Goal: Information Seeking & Learning: Check status

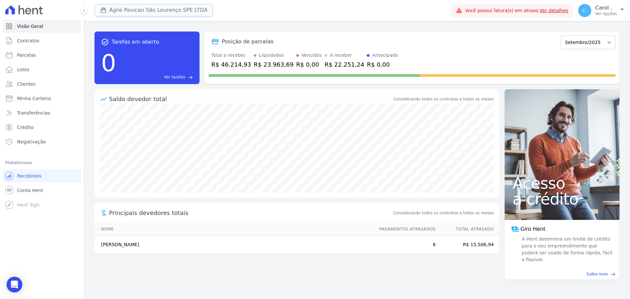
click at [183, 11] on button "Agile Pavican São Lourenço SPE LTDA" at bounding box center [154, 10] width 118 height 12
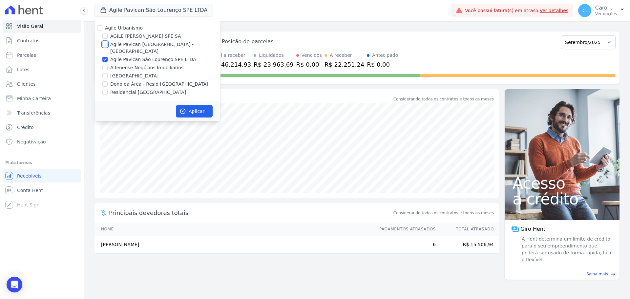
drag, startPoint x: 107, startPoint y: 43, endPoint x: 111, endPoint y: 49, distance: 7.6
click at [107, 42] on input "Agile Pavican [GEOGRAPHIC_DATA] - [GEOGRAPHIC_DATA]" at bounding box center [104, 44] width 5 height 5
checkbox input "true"
click at [189, 106] on button "Aplicar" at bounding box center [194, 111] width 37 height 12
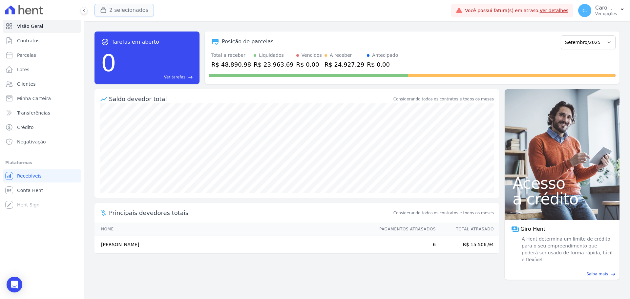
click at [112, 11] on button "2 selecionados" at bounding box center [124, 10] width 59 height 12
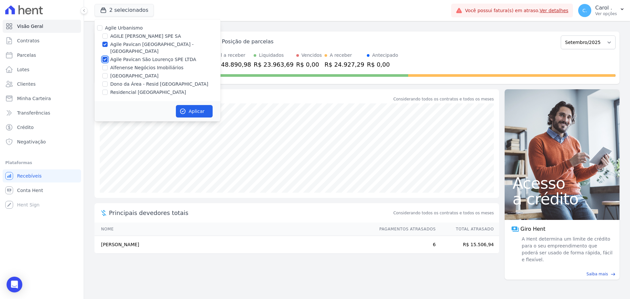
click at [103, 57] on input "Agile Pavican São Lourenço SPE LTDA" at bounding box center [104, 59] width 5 height 5
checkbox input "false"
click at [181, 105] on button "Aplicar" at bounding box center [194, 111] width 37 height 12
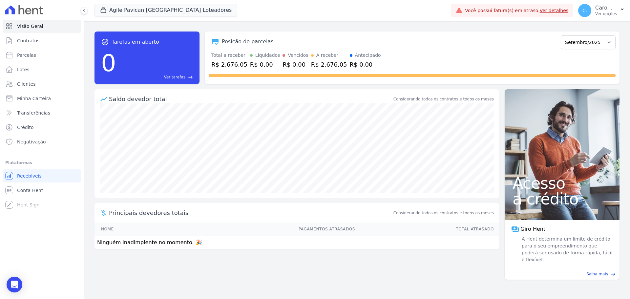
click at [311, 68] on div "R$ 2.676,05" at bounding box center [329, 64] width 36 height 9
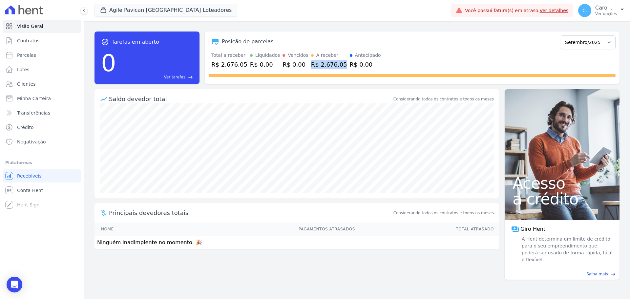
click at [311, 68] on div "R$ 2.676,05" at bounding box center [329, 64] width 36 height 9
click at [350, 66] on div "R$ 0,00" at bounding box center [365, 64] width 31 height 9
click at [355, 56] on div "Antecipado" at bounding box center [368, 55] width 26 height 7
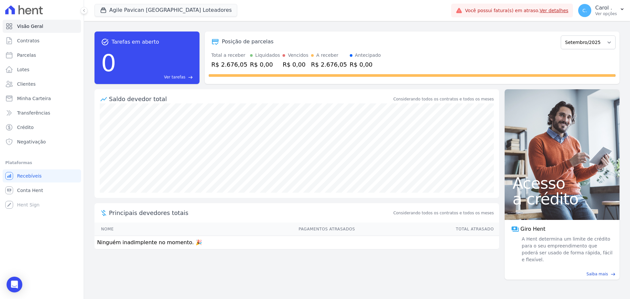
click at [354, 62] on div "R$ 0,00" at bounding box center [365, 64] width 31 height 9
click at [352, 63] on div "R$ 0,00" at bounding box center [365, 64] width 31 height 9
click at [350, 64] on div "R$ 0,00" at bounding box center [365, 64] width 31 height 9
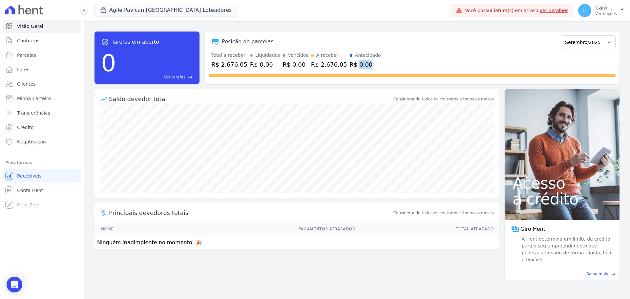
click at [350, 64] on div "R$ 0,00" at bounding box center [365, 64] width 31 height 9
click at [329, 63] on div "R$ 2.676,05" at bounding box center [329, 64] width 36 height 9
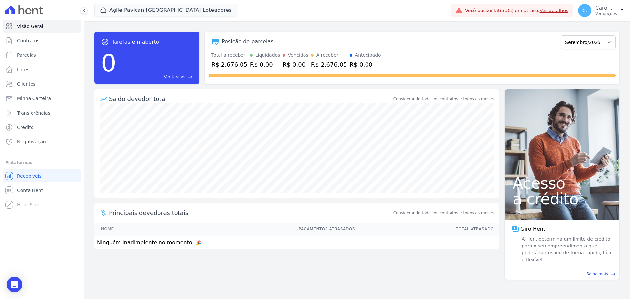
click at [290, 64] on div "R$ 0,00" at bounding box center [296, 64] width 26 height 9
click at [291, 64] on div "R$ 0,00" at bounding box center [296, 64] width 26 height 9
click at [258, 63] on div "R$ 0,00" at bounding box center [265, 64] width 30 height 9
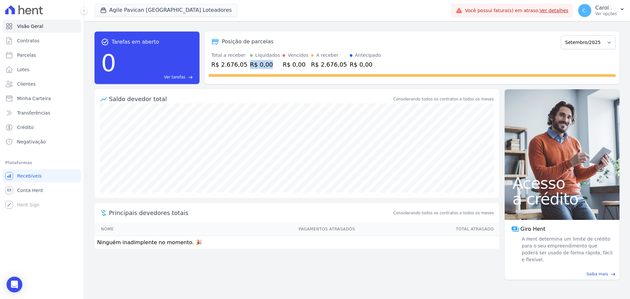
click at [258, 63] on div "R$ 0,00" at bounding box center [265, 64] width 30 height 9
click at [231, 65] on div "R$ 2.676,05" at bounding box center [229, 64] width 36 height 9
click at [232, 65] on div "R$ 2.676,05" at bounding box center [229, 64] width 36 height 9
click at [233, 65] on div "R$ 2.676,05" at bounding box center [229, 64] width 36 height 9
drag, startPoint x: 140, startPoint y: 7, endPoint x: 138, endPoint y: 11, distance: 4.8
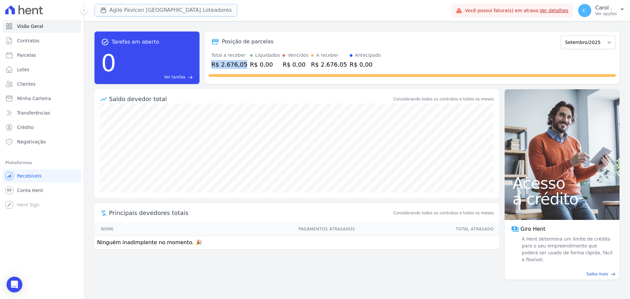
click at [138, 11] on button "Agile Pavican [GEOGRAPHIC_DATA] Loteadores" at bounding box center [166, 10] width 143 height 12
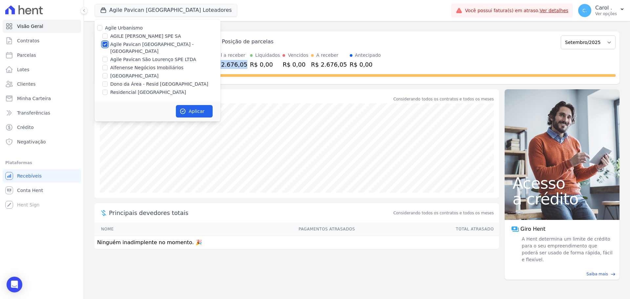
click at [105, 45] on input "Agile Pavican [GEOGRAPHIC_DATA] - [GEOGRAPHIC_DATA]" at bounding box center [104, 44] width 5 height 5
checkbox input "false"
click at [107, 90] on input "Residencial [GEOGRAPHIC_DATA]" at bounding box center [104, 92] width 5 height 5
checkbox input "true"
click at [200, 111] on div "Aplicar" at bounding box center [158, 111] width 126 height 20
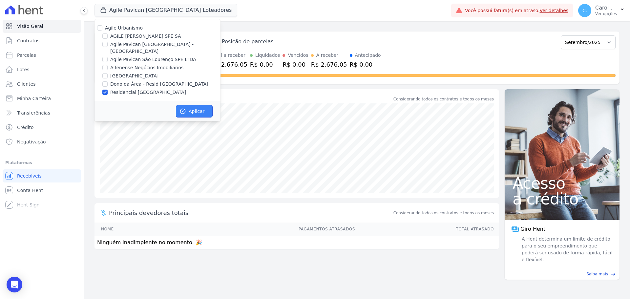
click at [201, 107] on button "Aplicar" at bounding box center [194, 111] width 37 height 12
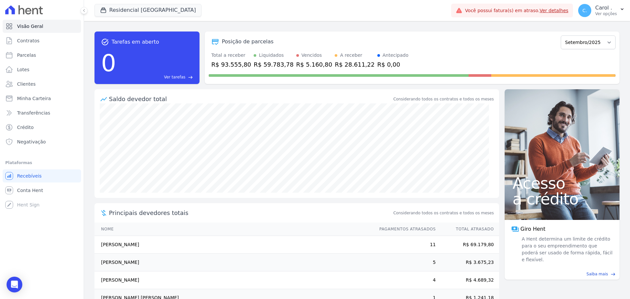
click at [266, 68] on div "R$ 59.783,78" at bounding box center [274, 64] width 40 height 9
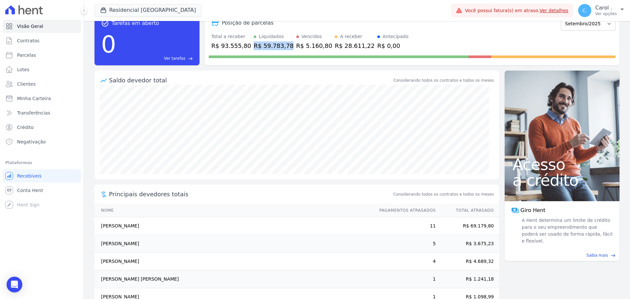
scroll to position [36, 0]
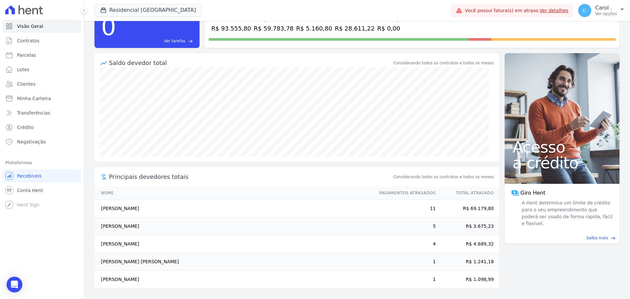
click at [135, 227] on td "[PERSON_NAME]" at bounding box center [234, 227] width 279 height 18
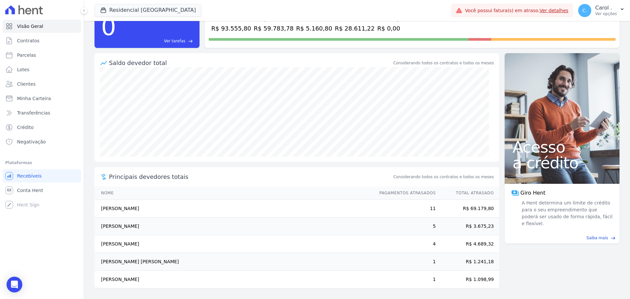
click at [135, 227] on td "[PERSON_NAME]" at bounding box center [234, 227] width 279 height 18
click at [40, 27] on span "Visão Geral" at bounding box center [30, 26] width 26 height 7
click at [150, 246] on td "[PERSON_NAME]" at bounding box center [234, 244] width 279 height 18
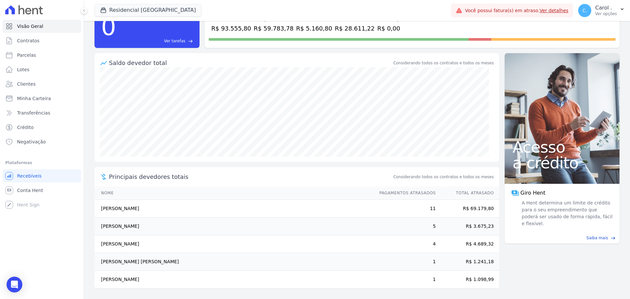
click at [159, 263] on td "[PERSON_NAME] [PERSON_NAME]" at bounding box center [234, 262] width 279 height 18
click at [150, 280] on td "[PERSON_NAME]" at bounding box center [234, 280] width 279 height 18
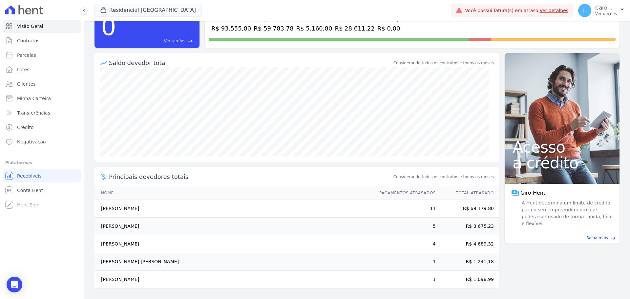
click at [150, 280] on td "[PERSON_NAME]" at bounding box center [234, 280] width 279 height 18
click at [135, 265] on td "[PERSON_NAME] [PERSON_NAME]" at bounding box center [234, 262] width 279 height 18
click at [141, 285] on td "[PERSON_NAME]" at bounding box center [234, 280] width 279 height 18
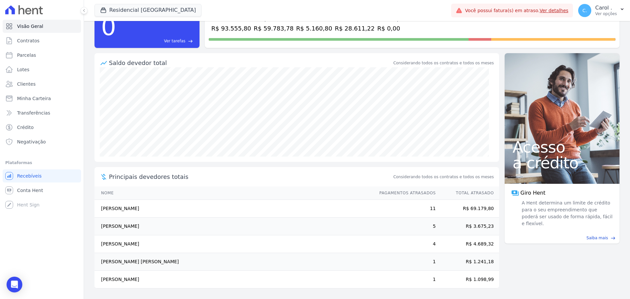
click at [141, 285] on td "[PERSON_NAME]" at bounding box center [234, 280] width 279 height 18
click at [134, 262] on td "[PERSON_NAME] [PERSON_NAME]" at bounding box center [234, 262] width 279 height 18
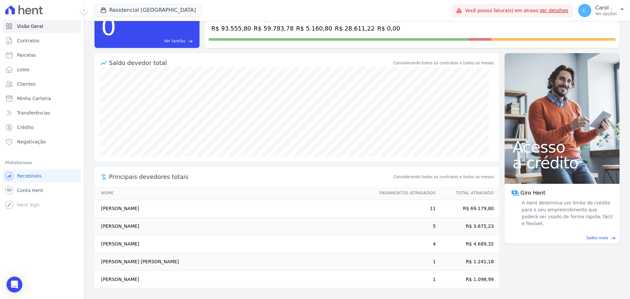
click at [135, 277] on td "[PERSON_NAME]" at bounding box center [234, 280] width 279 height 18
click at [133, 266] on td "[PERSON_NAME] [PERSON_NAME]" at bounding box center [234, 262] width 279 height 18
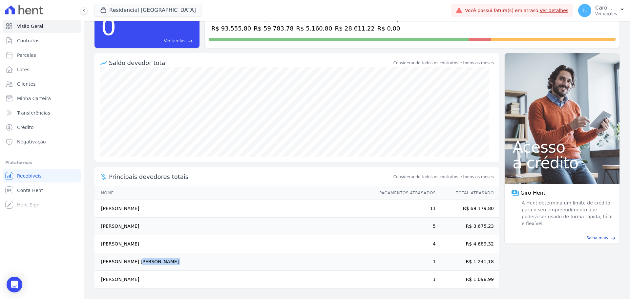
click at [133, 266] on td "[PERSON_NAME] [PERSON_NAME]" at bounding box center [234, 262] width 279 height 18
click at [138, 246] on td "[PERSON_NAME]" at bounding box center [234, 244] width 279 height 18
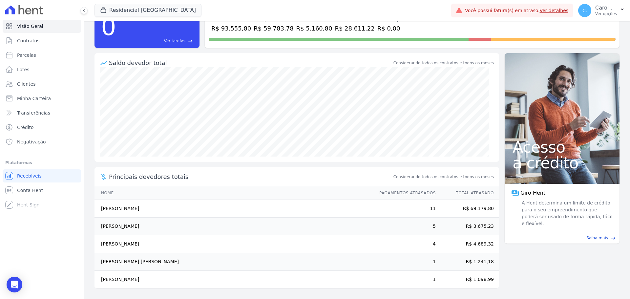
click at [143, 229] on td "[PERSON_NAME]" at bounding box center [234, 227] width 279 height 18
click at [137, 210] on td "[PERSON_NAME]" at bounding box center [234, 209] width 279 height 18
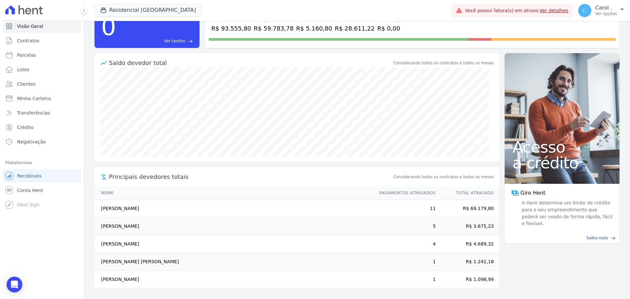
click at [137, 210] on td "[PERSON_NAME]" at bounding box center [234, 209] width 279 height 18
click at [130, 223] on td "[PERSON_NAME]" at bounding box center [234, 227] width 279 height 18
click at [133, 212] on td "[PERSON_NAME]" at bounding box center [234, 209] width 279 height 18
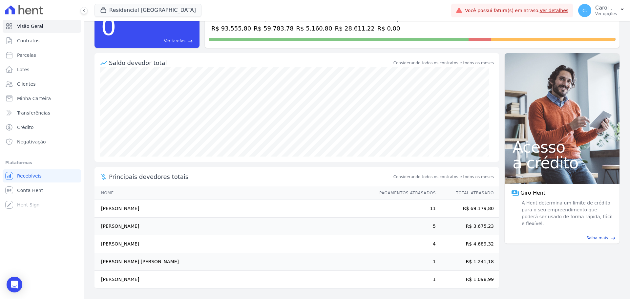
click at [133, 212] on td "[PERSON_NAME]" at bounding box center [234, 209] width 279 height 18
click at [140, 268] on td "[PERSON_NAME] [PERSON_NAME]" at bounding box center [234, 262] width 279 height 18
click at [140, 264] on td "[PERSON_NAME] [PERSON_NAME]" at bounding box center [234, 262] width 279 height 18
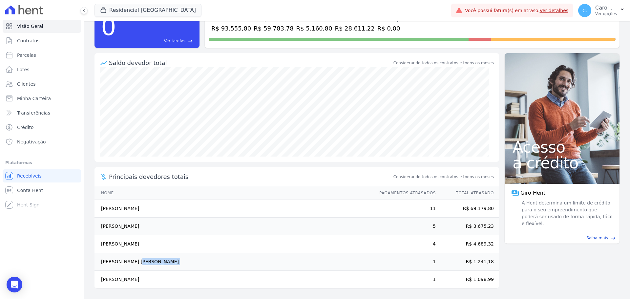
click at [140, 264] on td "[PERSON_NAME] [PERSON_NAME]" at bounding box center [234, 262] width 279 height 18
click at [129, 245] on td "[PERSON_NAME]" at bounding box center [234, 244] width 279 height 18
click at [124, 226] on td "[PERSON_NAME]" at bounding box center [234, 227] width 279 height 18
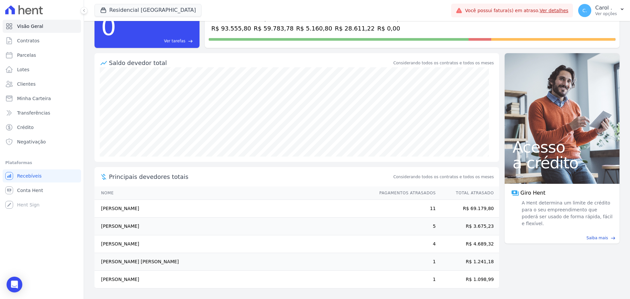
click at [124, 226] on td "[PERSON_NAME]" at bounding box center [234, 227] width 279 height 18
click at [125, 205] on td "[PERSON_NAME]" at bounding box center [234, 209] width 279 height 18
click at [124, 210] on td "[PERSON_NAME]" at bounding box center [234, 209] width 279 height 18
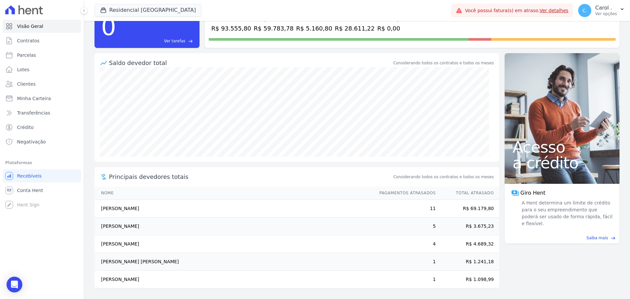
click at [124, 210] on td "[PERSON_NAME]" at bounding box center [234, 209] width 279 height 18
click at [121, 225] on td "[PERSON_NAME]" at bounding box center [234, 227] width 279 height 18
click at [123, 207] on td "[PERSON_NAME]" at bounding box center [234, 209] width 279 height 18
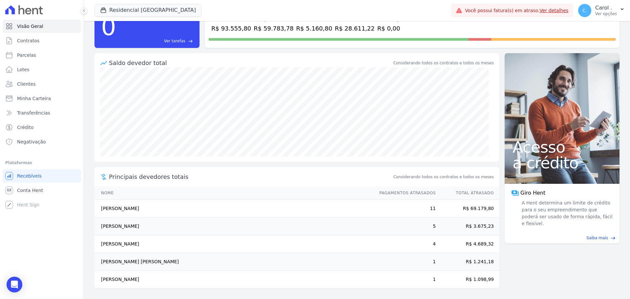
click at [123, 207] on td "[PERSON_NAME]" at bounding box center [234, 209] width 279 height 18
click at [119, 228] on td "[PERSON_NAME]" at bounding box center [234, 227] width 279 height 18
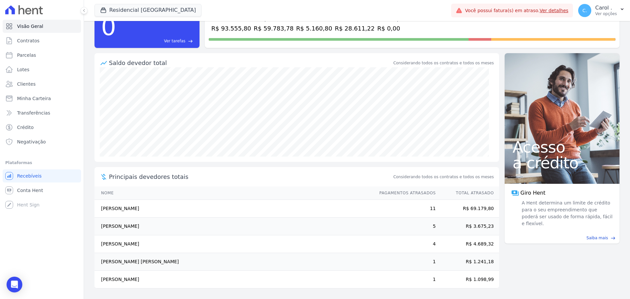
click at [119, 244] on td "[PERSON_NAME]" at bounding box center [234, 244] width 279 height 18
click at [115, 265] on td "[PERSON_NAME] [PERSON_NAME]" at bounding box center [234, 262] width 279 height 18
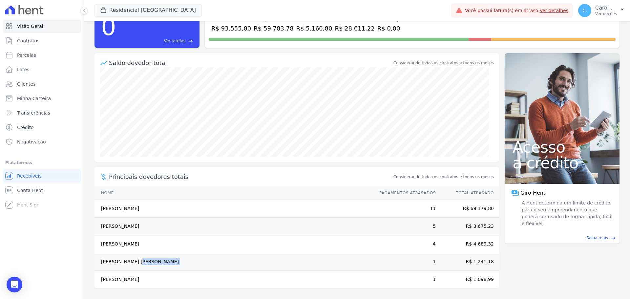
click at [115, 265] on td "[PERSON_NAME] [PERSON_NAME]" at bounding box center [234, 262] width 279 height 18
click at [114, 276] on td "[PERSON_NAME]" at bounding box center [234, 280] width 279 height 18
click at [113, 263] on td "[PERSON_NAME] [PERSON_NAME]" at bounding box center [234, 262] width 279 height 18
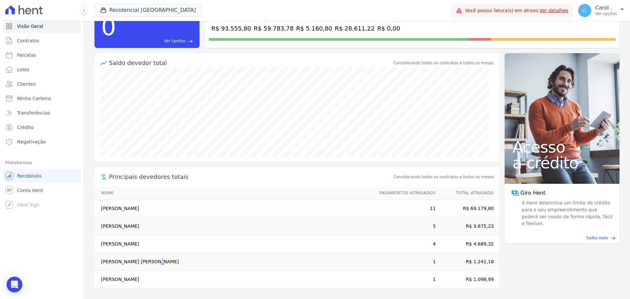
click at [113, 263] on td "[PERSON_NAME] [PERSON_NAME]" at bounding box center [234, 262] width 279 height 18
click at [111, 243] on td "[PERSON_NAME]" at bounding box center [234, 244] width 279 height 18
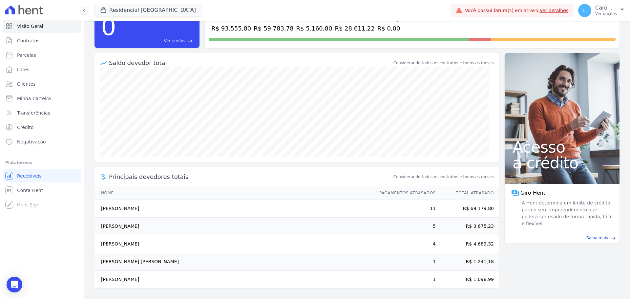
click at [111, 243] on td "[PERSON_NAME]" at bounding box center [234, 244] width 279 height 18
click at [112, 226] on td "[PERSON_NAME]" at bounding box center [234, 227] width 279 height 18
click at [114, 210] on td "[PERSON_NAME]" at bounding box center [234, 209] width 279 height 18
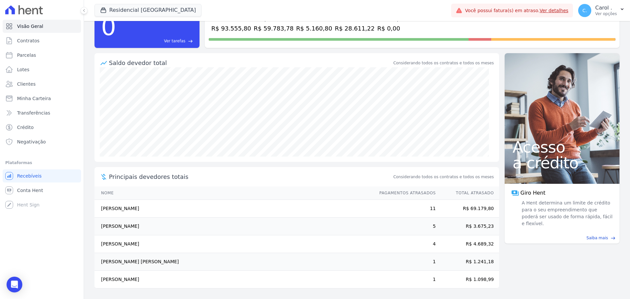
click at [114, 210] on td "[PERSON_NAME]" at bounding box center [234, 209] width 279 height 18
click at [112, 226] on td "[PERSON_NAME]" at bounding box center [234, 227] width 279 height 18
